Goal: Information Seeking & Learning: Check status

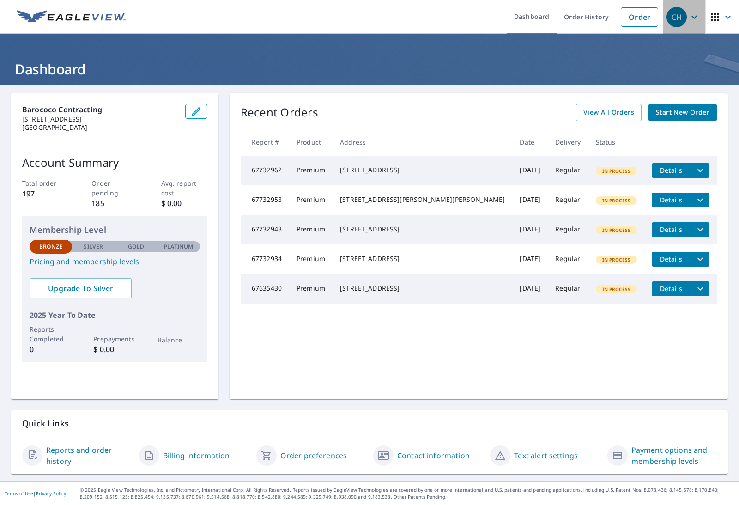
click at [676, 16] on div "CH" at bounding box center [676, 17] width 20 height 20
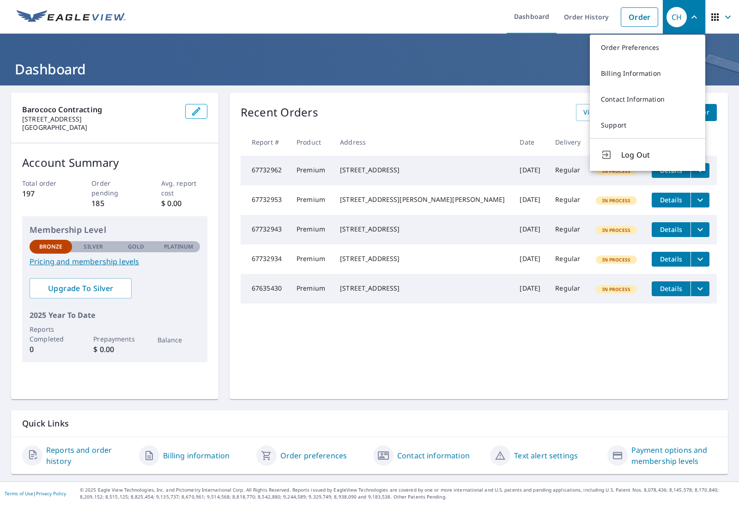
click at [182, 250] on p "Platinum" at bounding box center [178, 246] width 29 height 8
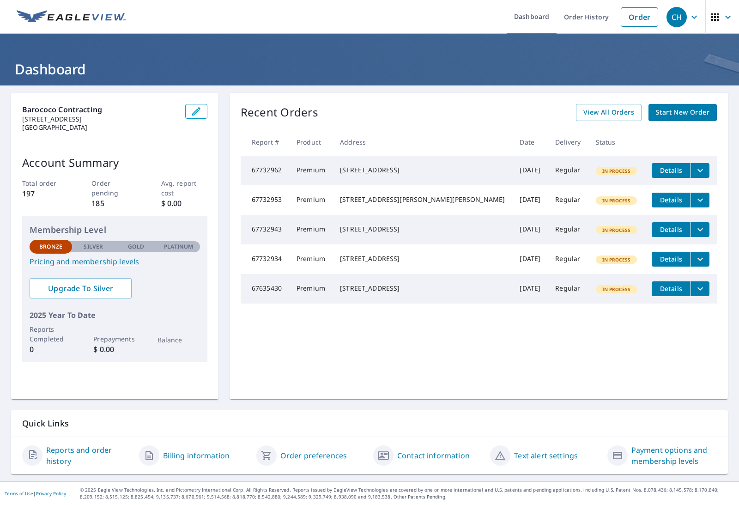
click at [182, 246] on p "Platinum" at bounding box center [178, 246] width 29 height 8
click at [95, 245] on p "Silver" at bounding box center [93, 246] width 19 height 8
click at [716, 13] on icon "button" at bounding box center [714, 16] width 7 height 7
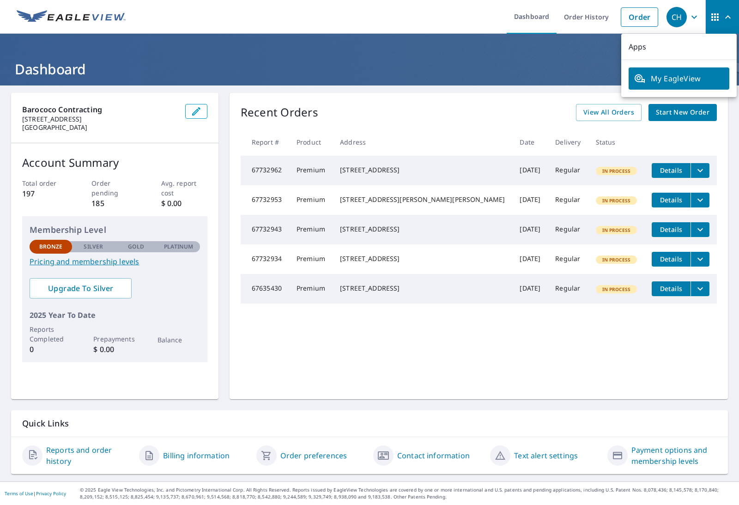
click at [716, 13] on icon "button" at bounding box center [714, 16] width 7 height 7
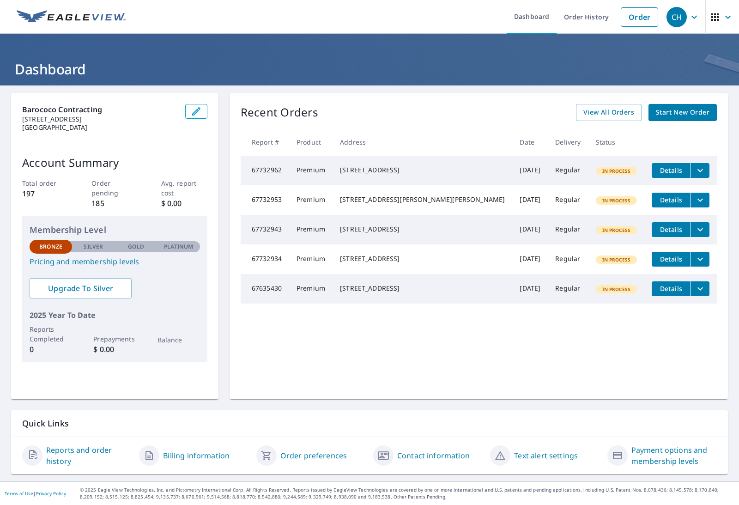
click at [686, 13] on div "CH" at bounding box center [676, 17] width 20 height 20
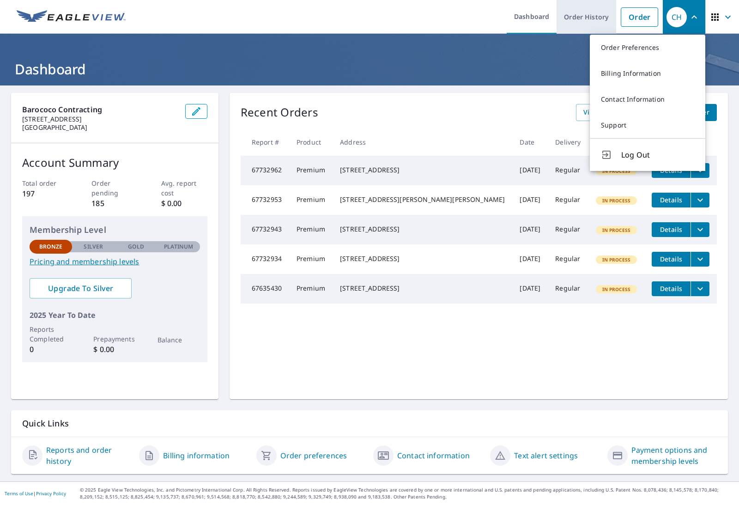
click at [580, 19] on link "Order History" at bounding box center [586, 17] width 60 height 34
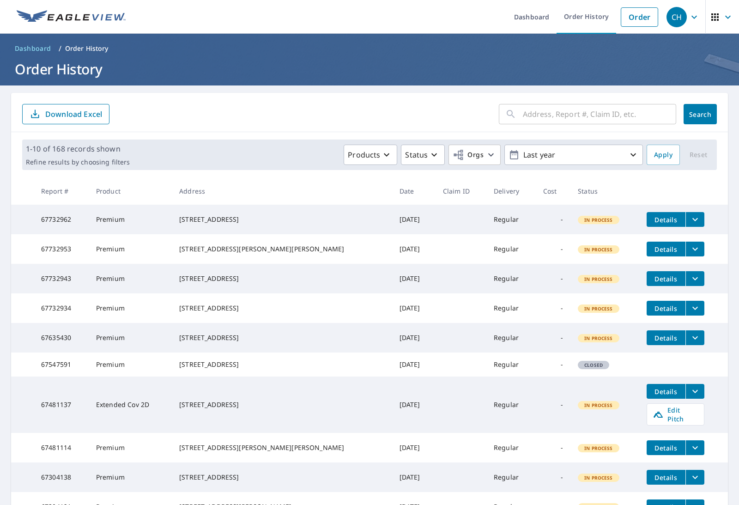
click at [692, 16] on icon "button" at bounding box center [694, 16] width 6 height 3
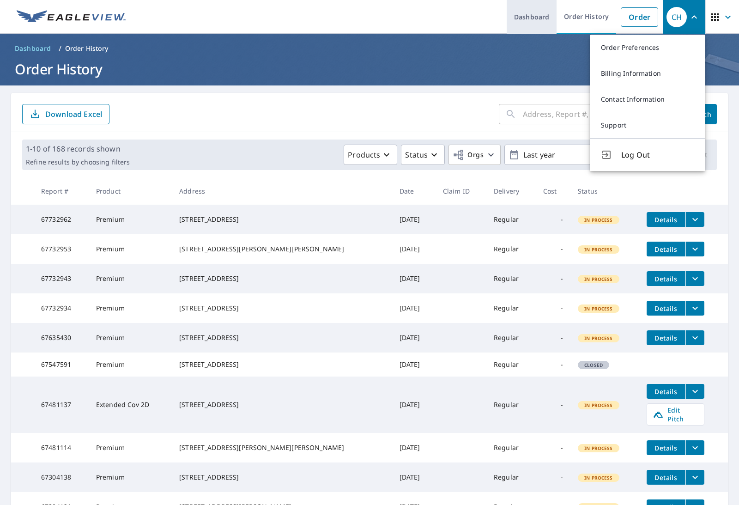
click at [521, 29] on link "Dashboard" at bounding box center [531, 17] width 50 height 34
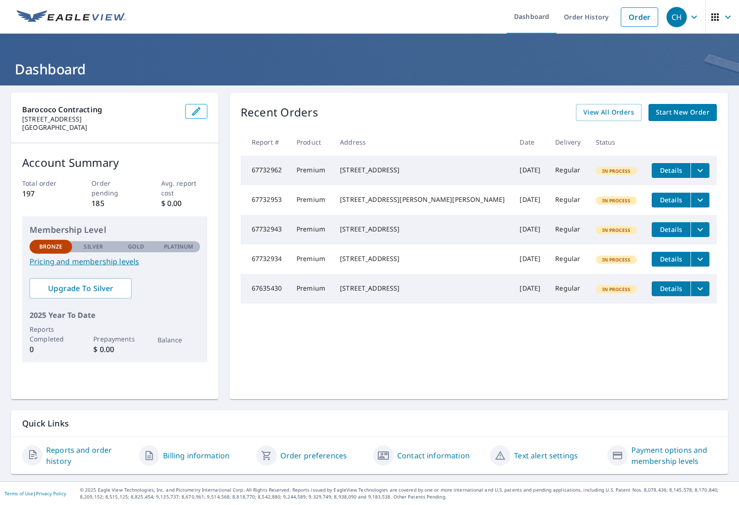
scroll to position [30, 0]
click at [72, 451] on link "Reports and order history" at bounding box center [88, 455] width 85 height 22
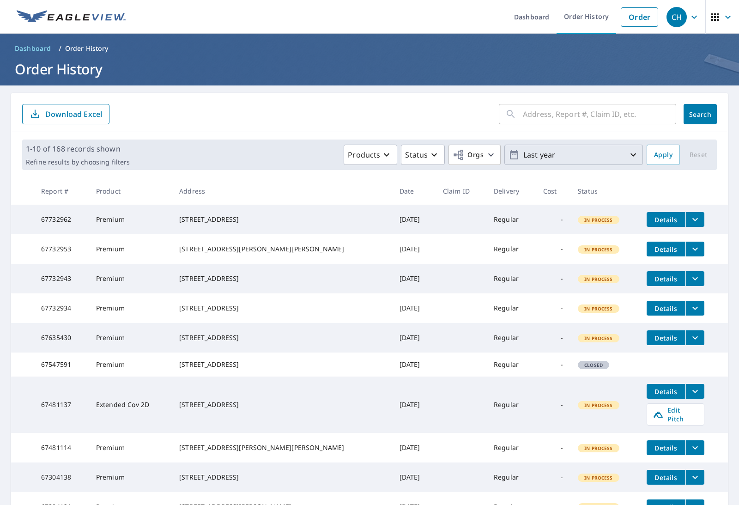
click at [612, 147] on p "Last year" at bounding box center [573, 155] width 108 height 16
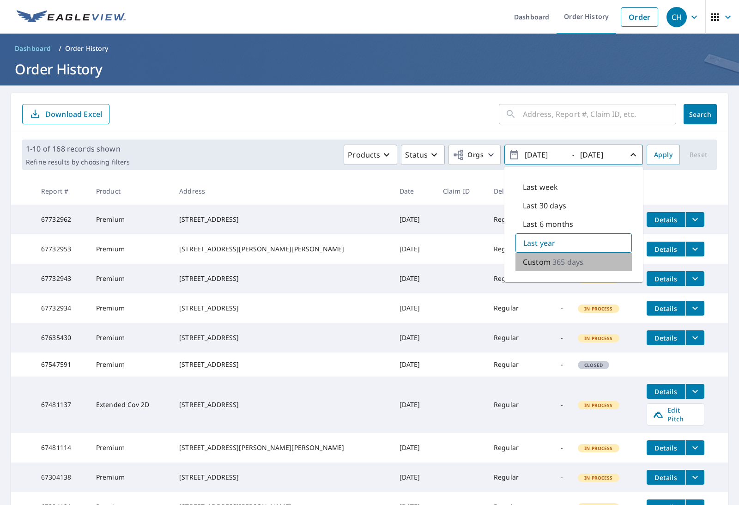
click at [559, 256] on p "365 days" at bounding box center [567, 261] width 31 height 11
click at [555, 256] on p "365 days" at bounding box center [568, 261] width 31 height 11
click at [664, 149] on span "Apply" at bounding box center [663, 155] width 18 height 12
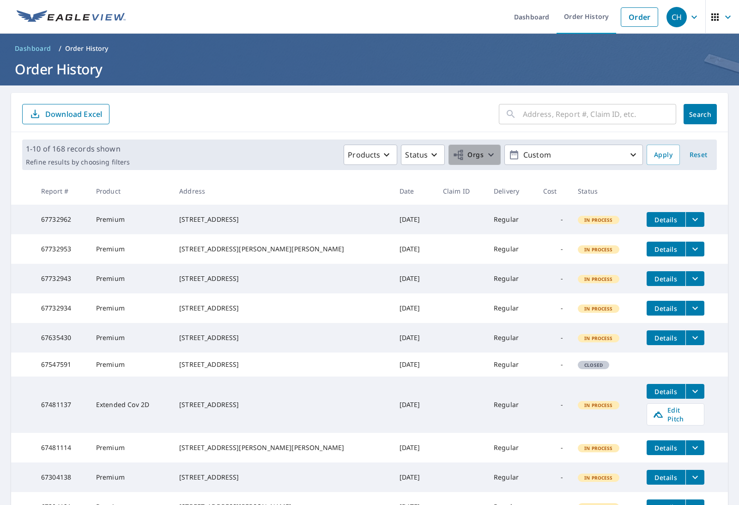
click at [472, 149] on span "Orgs" at bounding box center [467, 155] width 31 height 12
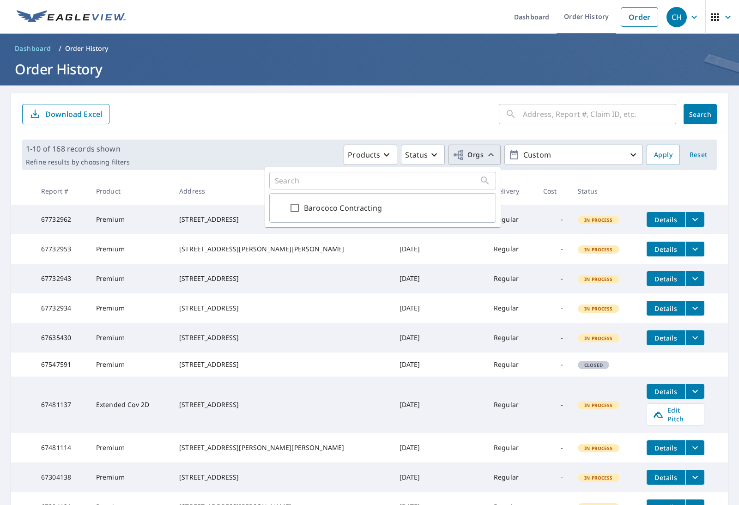
click at [480, 149] on span "Orgs" at bounding box center [467, 155] width 31 height 12
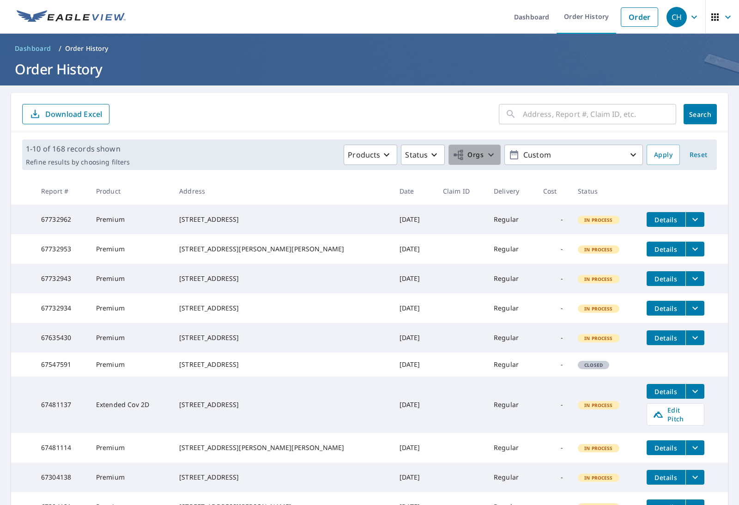
click at [480, 149] on span "Orgs" at bounding box center [467, 155] width 31 height 12
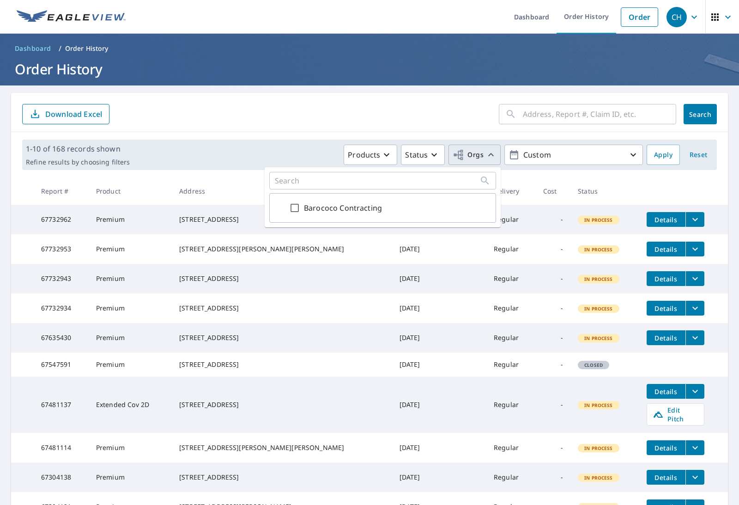
click at [480, 149] on span "Orgs" at bounding box center [467, 155] width 31 height 12
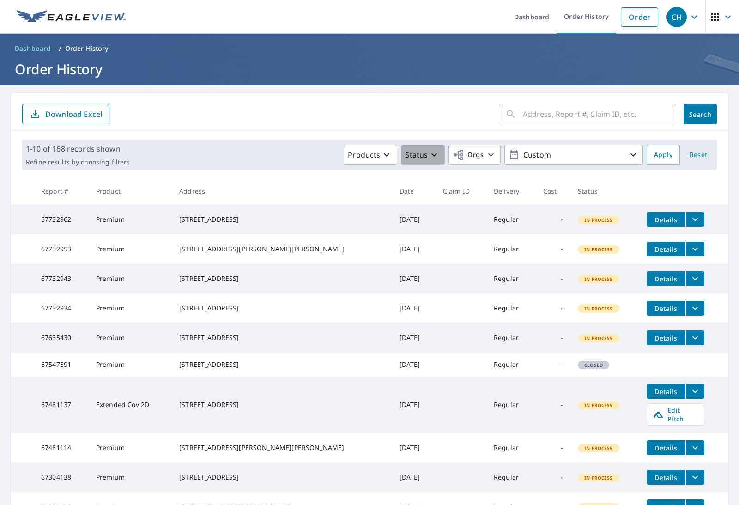
click at [437, 149] on icon "button" at bounding box center [433, 154] width 11 height 11
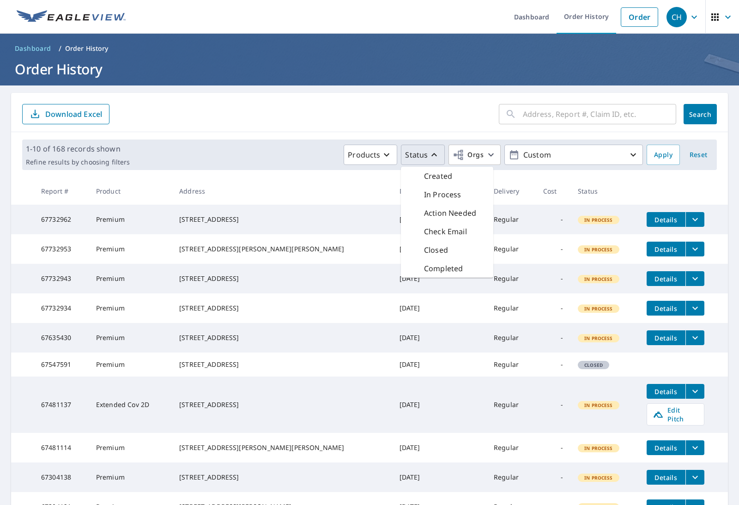
click at [427, 149] on p "Status" at bounding box center [416, 154] width 23 height 11
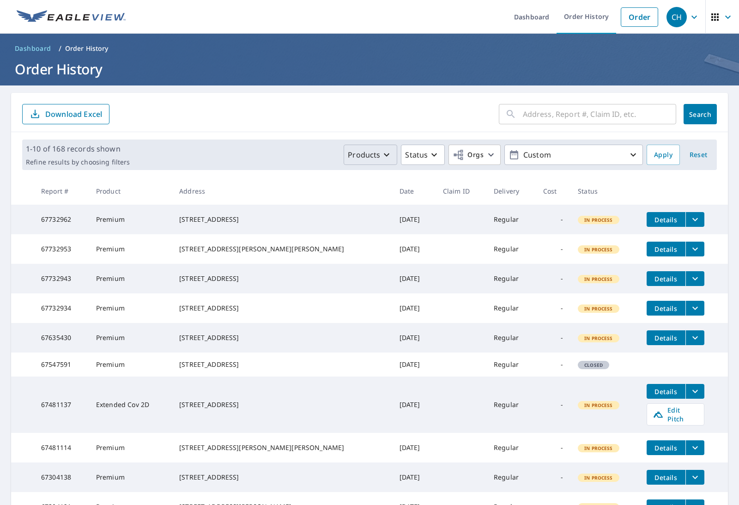
click at [392, 149] on icon "button" at bounding box center [386, 154] width 11 height 11
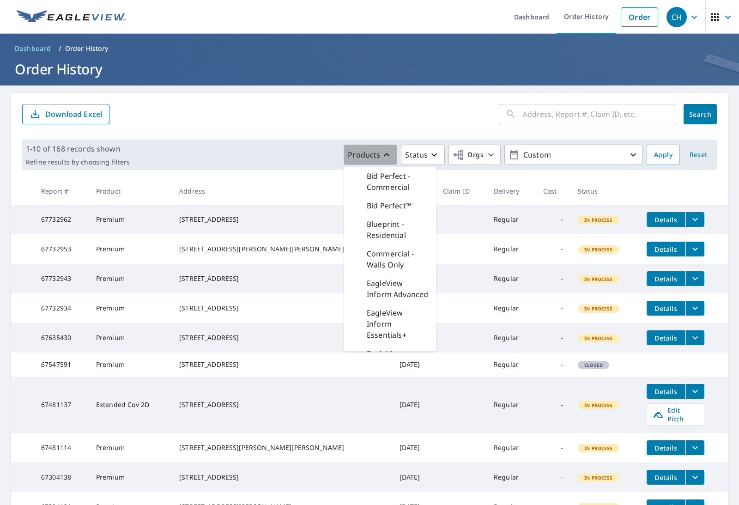
click at [392, 149] on icon "button" at bounding box center [386, 154] width 11 height 11
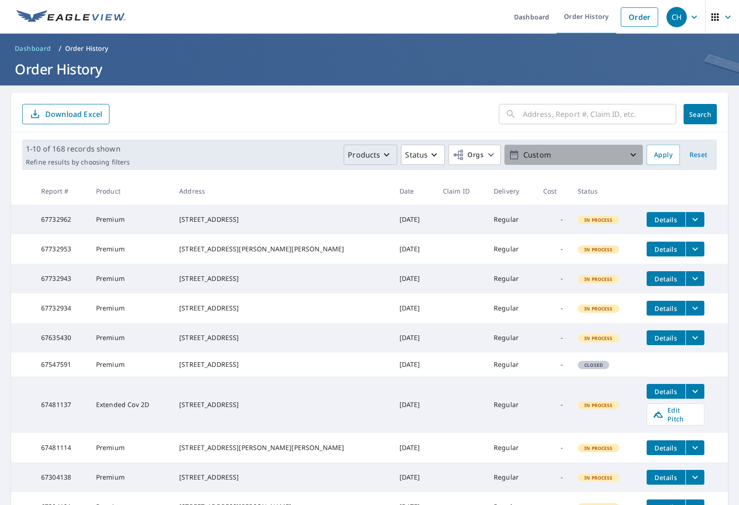
click at [615, 147] on p "Custom" at bounding box center [573, 155] width 108 height 16
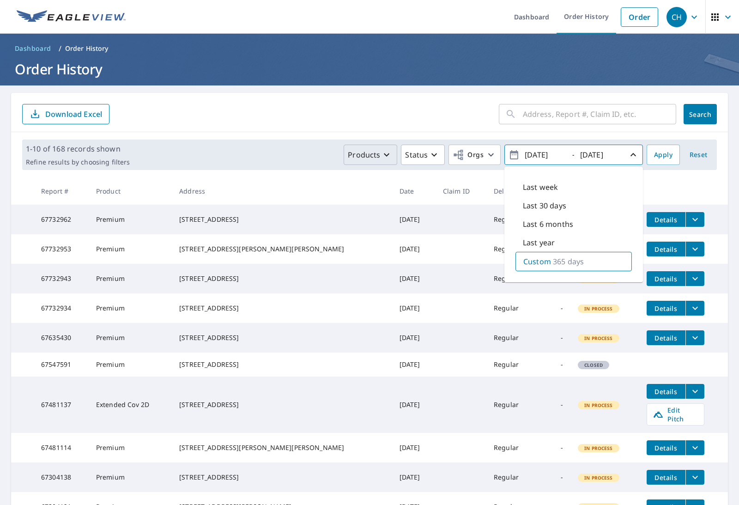
click at [624, 147] on span "[DATE] - [DATE]" at bounding box center [573, 155] width 130 height 16
click at [634, 149] on icon "button" at bounding box center [632, 154] width 11 height 11
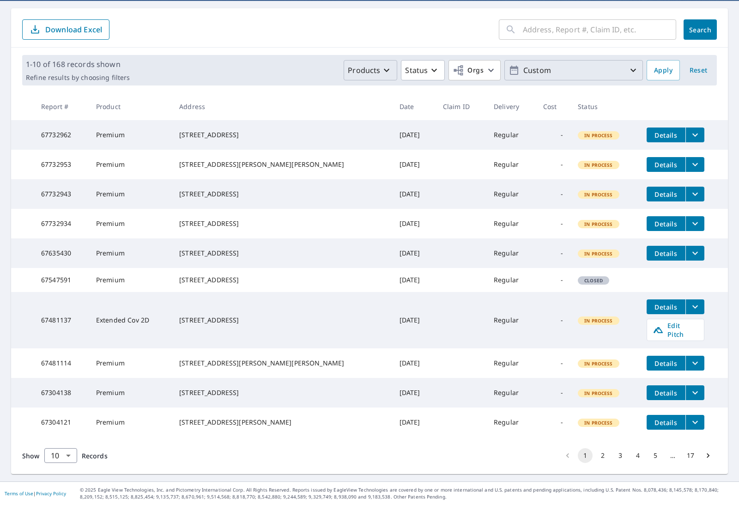
scroll to position [87, 0]
click at [602, 456] on button "2" at bounding box center [602, 455] width 15 height 15
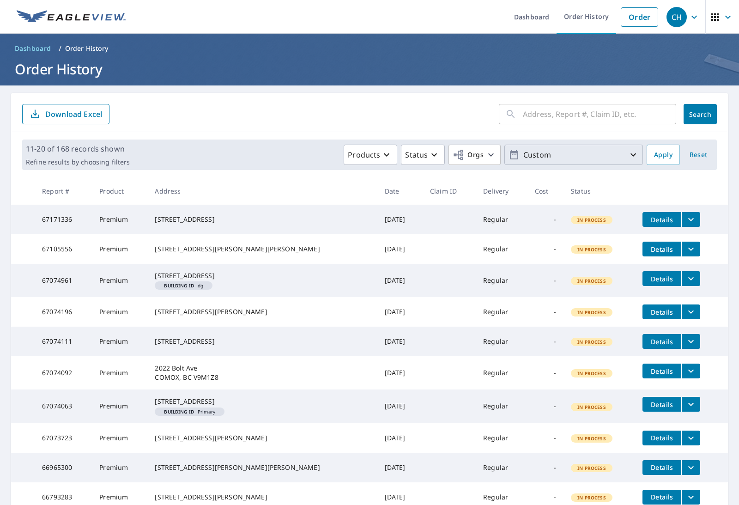
click at [632, 158] on icon "button" at bounding box center [632, 154] width 11 height 11
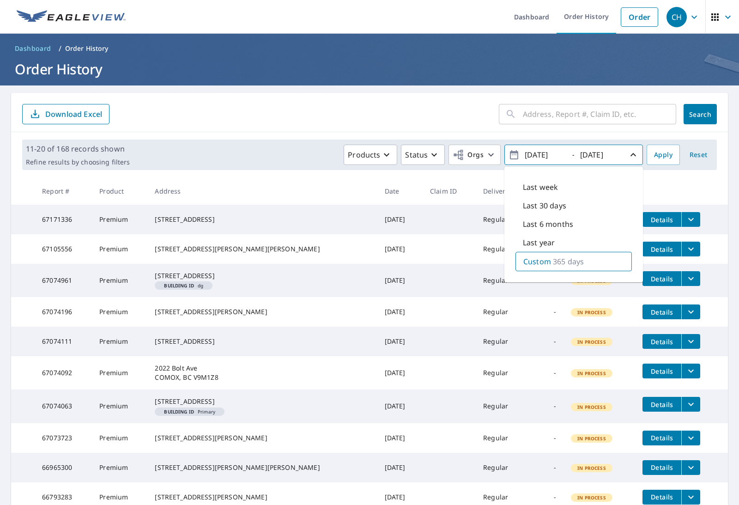
click at [557, 246] on div "Last year" at bounding box center [573, 242] width 116 height 18
click at [563, 247] on div "Last year" at bounding box center [573, 242] width 116 height 19
click at [562, 229] on div "Last 6 months" at bounding box center [573, 224] width 116 height 18
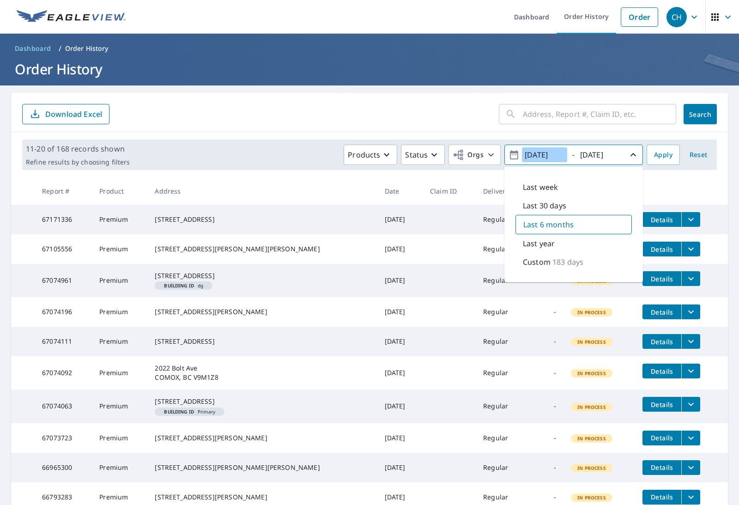
click at [553, 159] on input "[DATE]" at bounding box center [544, 154] width 45 height 15
click at [543, 152] on input "[DATE]" at bounding box center [544, 154] width 45 height 15
click at [515, 150] on icon "button" at bounding box center [513, 154] width 11 height 11
click at [514, 155] on icon "button" at bounding box center [514, 154] width 8 height 9
click at [515, 156] on icon "button" at bounding box center [513, 154] width 11 height 11
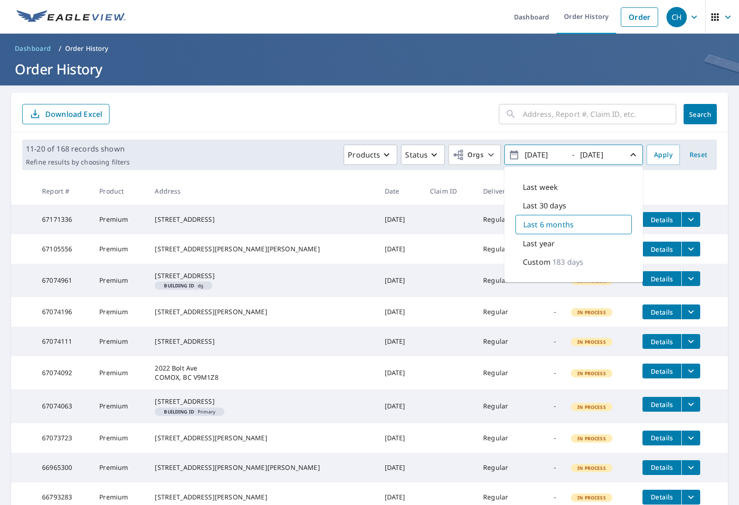
click at [562, 264] on p "183 days" at bounding box center [567, 261] width 31 height 11
click at [562, 264] on p "183 days" at bounding box center [568, 261] width 31 height 11
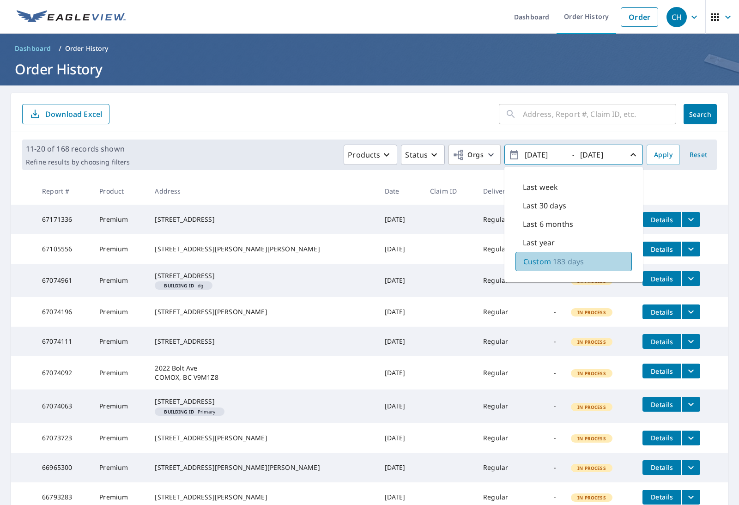
click at [562, 264] on p "183 days" at bounding box center [568, 261] width 31 height 11
click at [557, 263] on p "183 days" at bounding box center [568, 261] width 31 height 11
click at [560, 240] on div "Last year" at bounding box center [573, 242] width 116 height 18
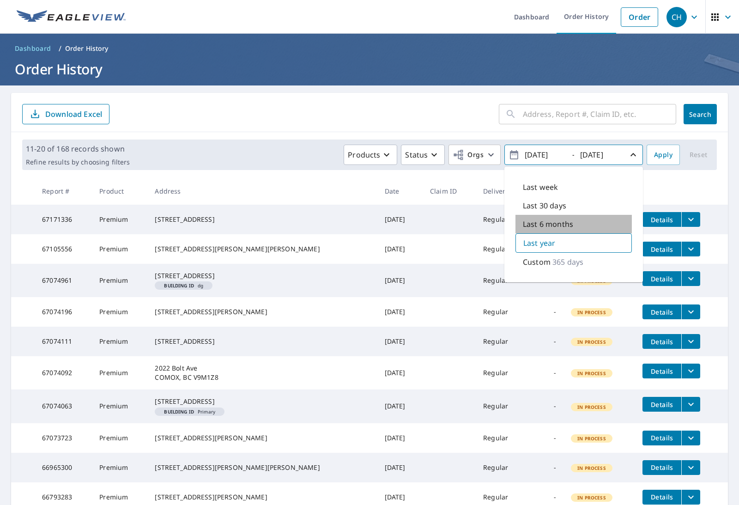
click at [573, 223] on p "Last 6 months" at bounding box center [548, 223] width 50 height 11
type input "[DATE]"
click at [665, 159] on span "Apply" at bounding box center [663, 155] width 18 height 12
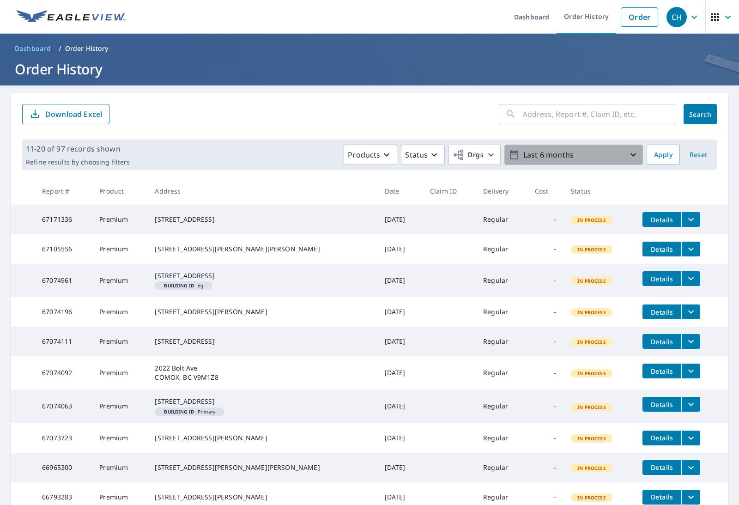
click at [637, 155] on icon "button" at bounding box center [632, 154] width 11 height 11
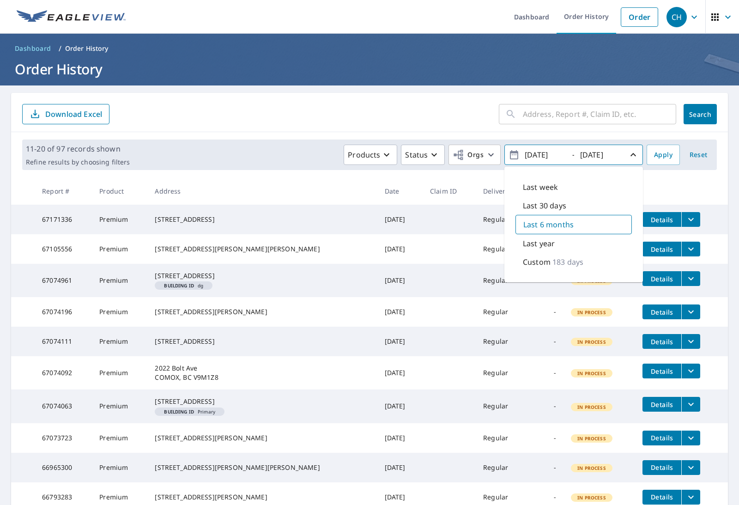
click at [559, 207] on p "Last 30 days" at bounding box center [544, 205] width 43 height 11
type input "[DATE]"
click at [666, 156] on span "Apply" at bounding box center [663, 155] width 18 height 12
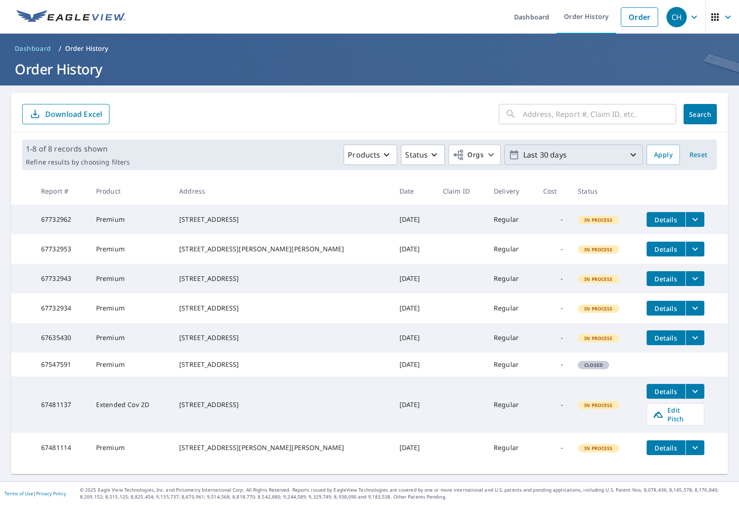
click at [595, 153] on p "Last 30 days" at bounding box center [573, 155] width 108 height 16
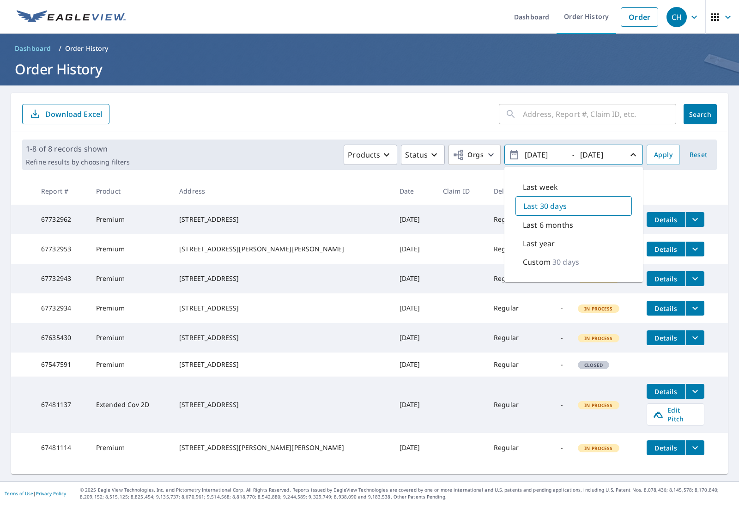
click at [553, 189] on p "Last week" at bounding box center [540, 186] width 35 height 11
type input "[DATE]"
click at [562, 192] on div "Last week" at bounding box center [573, 187] width 116 height 19
click at [673, 150] on button "Apply" at bounding box center [662, 154] width 33 height 20
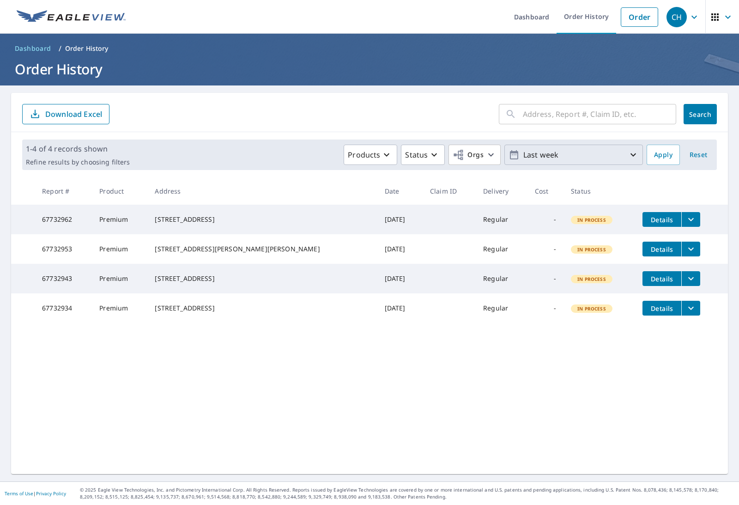
click at [615, 162] on p "Last week" at bounding box center [573, 155] width 108 height 16
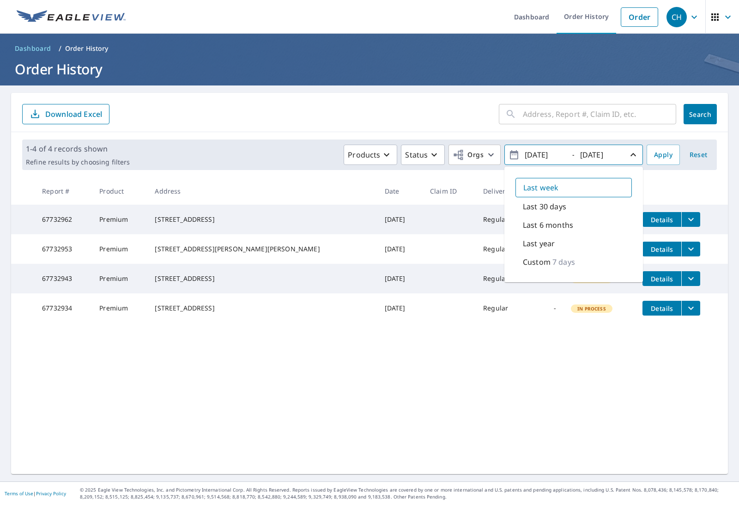
click at [562, 250] on div "Last year" at bounding box center [573, 243] width 116 height 18
type input "[DATE]"
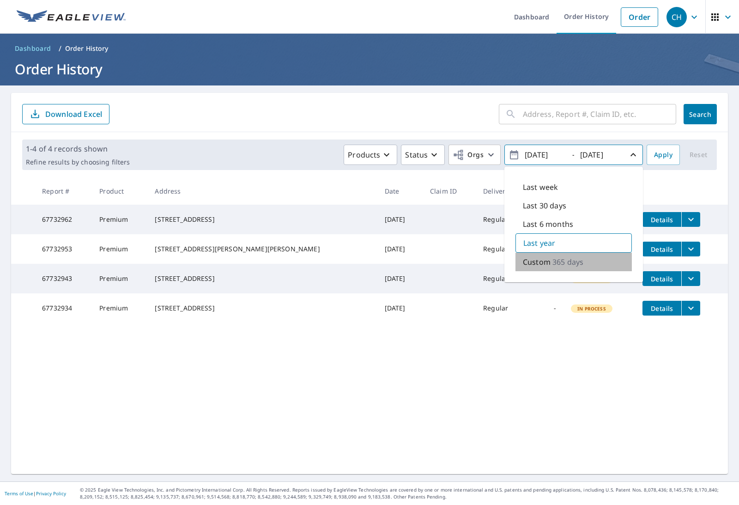
click at [571, 264] on p "365 days" at bounding box center [567, 261] width 31 height 11
click at [656, 163] on button "Apply" at bounding box center [662, 154] width 33 height 20
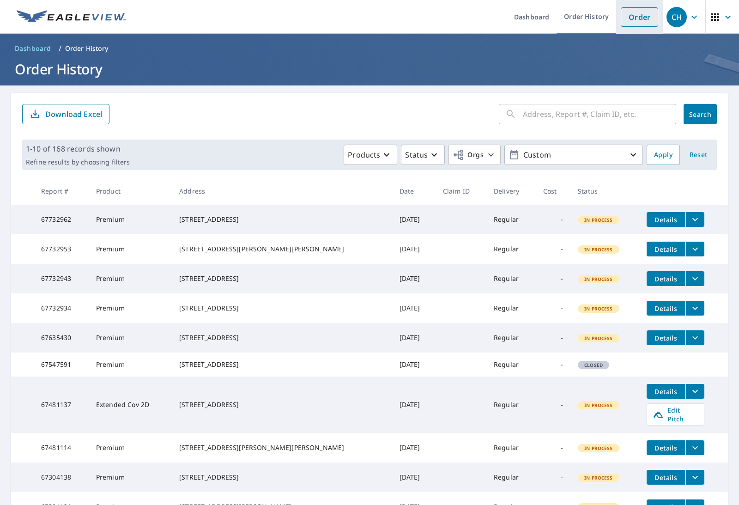
click at [640, 17] on link "Order" at bounding box center [638, 16] width 37 height 19
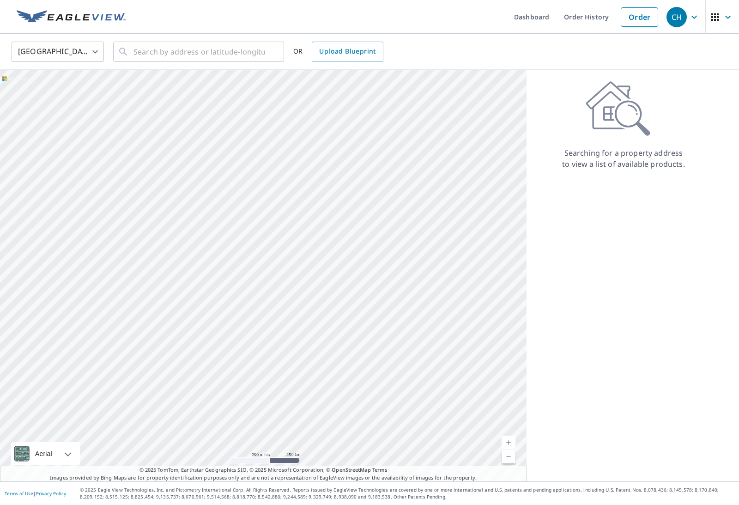
drag, startPoint x: 305, startPoint y: 269, endPoint x: 524, endPoint y: 402, distance: 256.8
click at [524, 402] on div at bounding box center [263, 275] width 526 height 411
drag, startPoint x: 316, startPoint y: 255, endPoint x: 163, endPoint y: 212, distance: 159.1
click at [163, 212] on div at bounding box center [263, 275] width 526 height 411
click at [692, 20] on icon "button" at bounding box center [693, 17] width 11 height 11
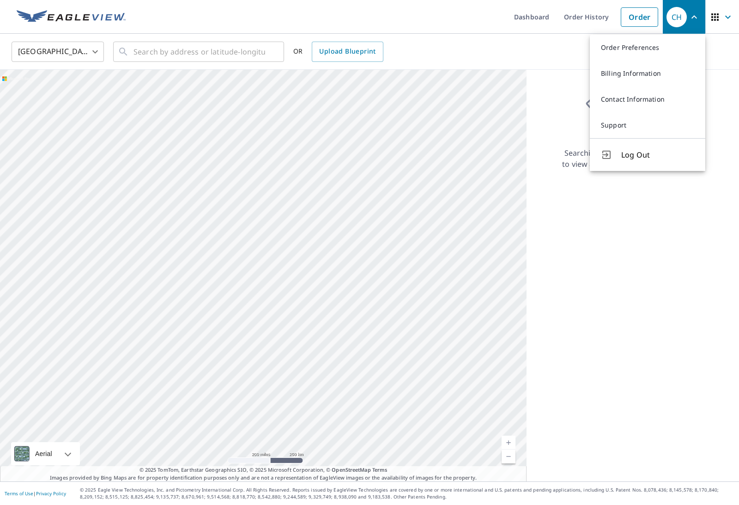
click at [720, 12] on icon "button" at bounding box center [714, 17] width 11 height 11
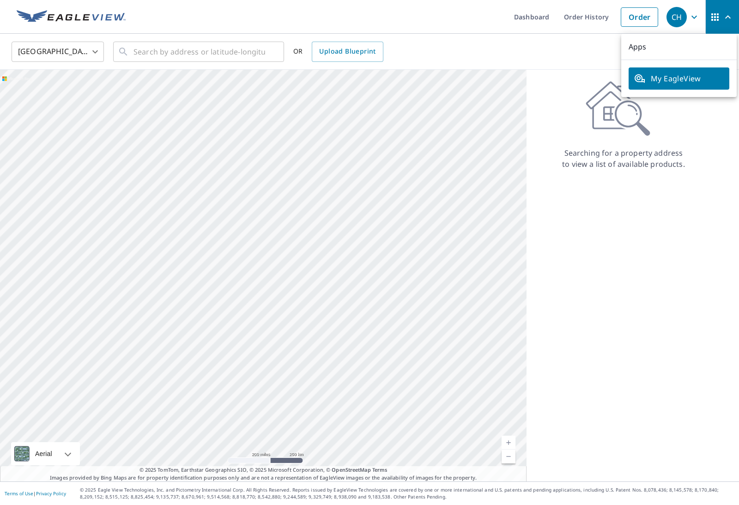
click at [640, 45] on p "Apps" at bounding box center [678, 47] width 115 height 26
click at [632, 47] on p "Apps" at bounding box center [678, 47] width 115 height 26
click at [669, 79] on span "My EagleView" at bounding box center [679, 78] width 90 height 11
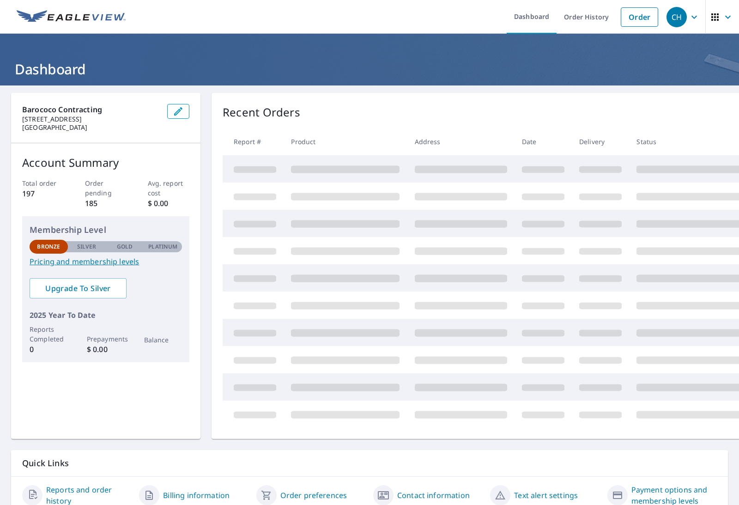
click at [91, 249] on p "Silver" at bounding box center [86, 246] width 19 height 8
click at [90, 249] on p "Silver" at bounding box center [86, 246] width 19 height 8
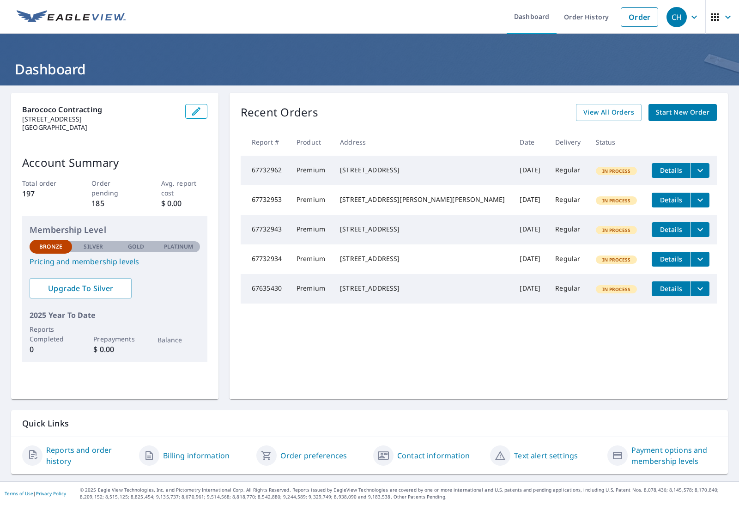
click at [93, 251] on div "Silver" at bounding box center [93, 246] width 42 height 11
click at [108, 245] on div "Silver" at bounding box center [93, 246] width 42 height 11
click at [95, 242] on p "Silver" at bounding box center [93, 246] width 19 height 8
click at [101, 238] on div "Membership Level Bronze Silver Gold Platinum Bronze Pricing and membership leve…" at bounding box center [114, 289] width 185 height 146
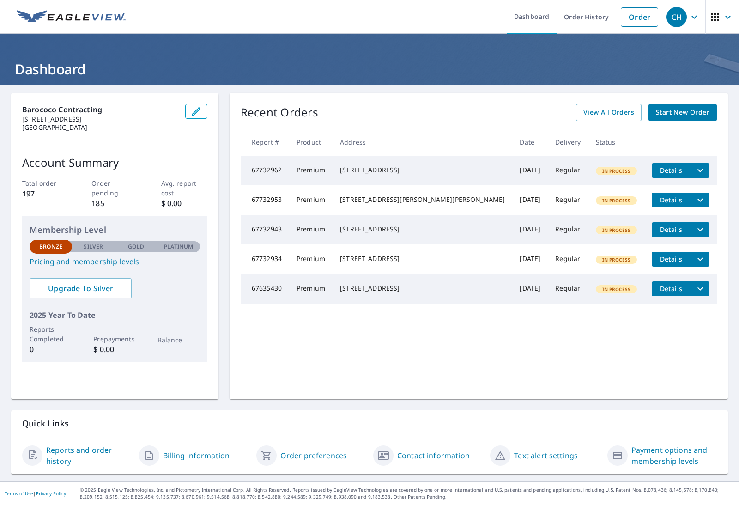
click at [105, 256] on link "Pricing and membership levels" at bounding box center [115, 261] width 170 height 11
